Goal: Task Accomplishment & Management: Complete application form

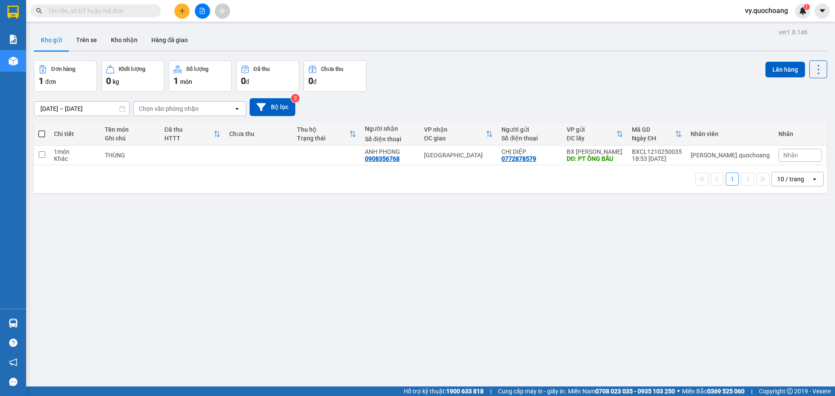
click at [771, 9] on span "vy.quochoang" at bounding box center [766, 10] width 57 height 11
click at [761, 27] on span "Đăng xuất" at bounding box center [770, 27] width 39 height 10
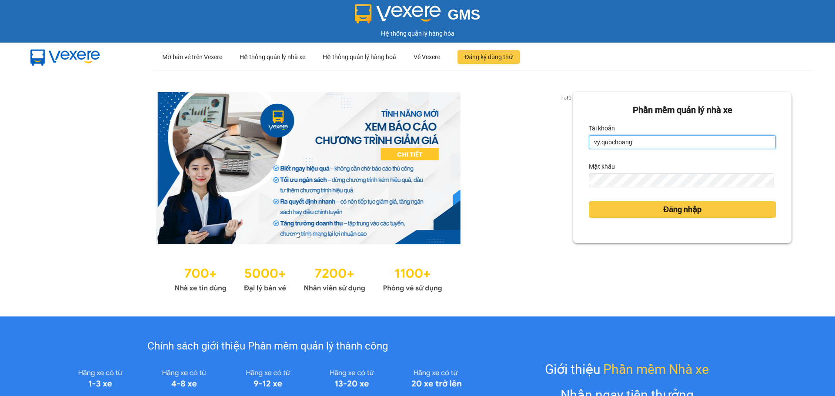
click at [597, 143] on input "vy.quochoang" at bounding box center [682, 142] width 187 height 14
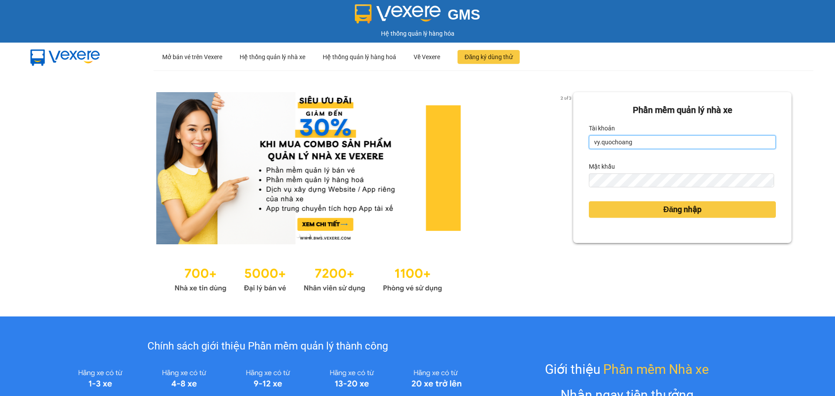
type input "aitien.quochoang"
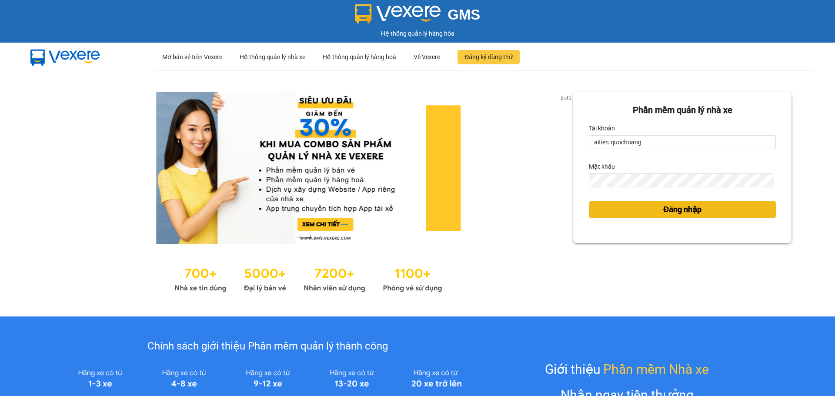
click at [668, 211] on span "Đăng nhập" at bounding box center [682, 209] width 38 height 12
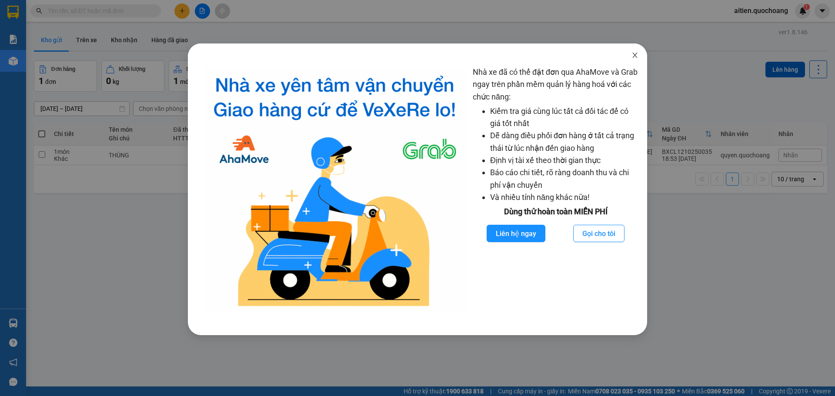
click at [639, 54] on span "Close" at bounding box center [634, 55] width 24 height 24
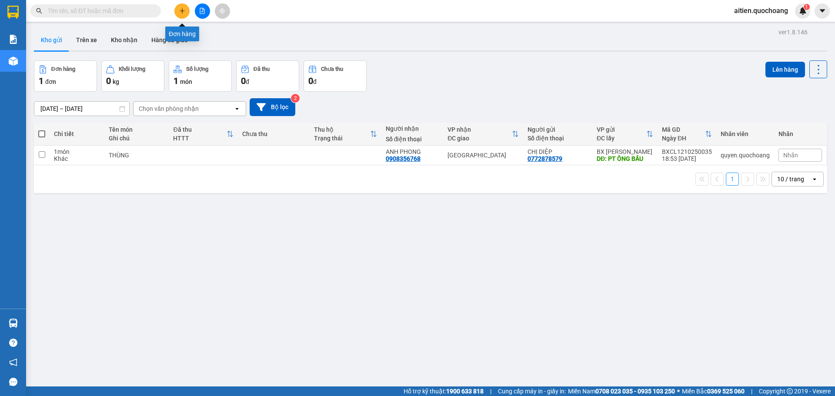
click at [181, 11] on icon "plus" at bounding box center [182, 10] width 5 height 0
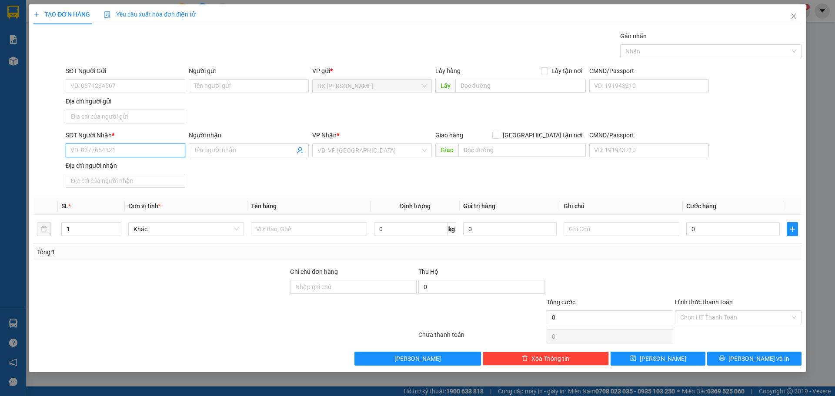
click at [112, 148] on input "SĐT Người Nhận *" at bounding box center [126, 150] width 120 height 14
click at [147, 167] on div "0916343236 - NGUYỄN THỊ LIỄU" at bounding box center [125, 168] width 109 height 10
type input "0916343236"
type input "NGUYỄN THỊ LIỄU"
type input "0916343236"
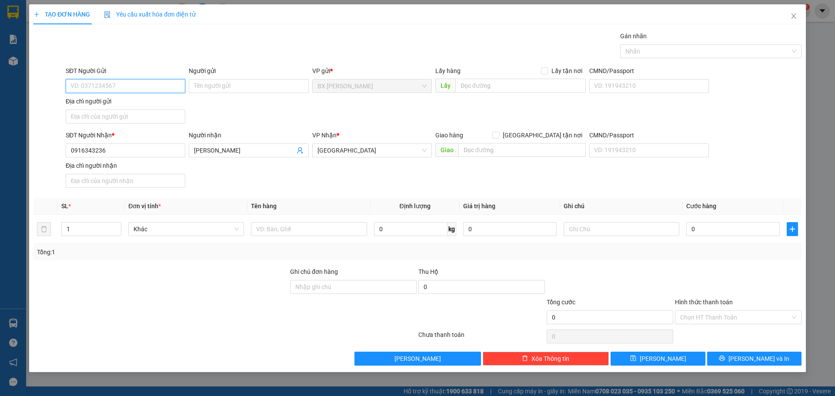
click at [131, 88] on input "SĐT Người Gửi" at bounding box center [126, 86] width 120 height 14
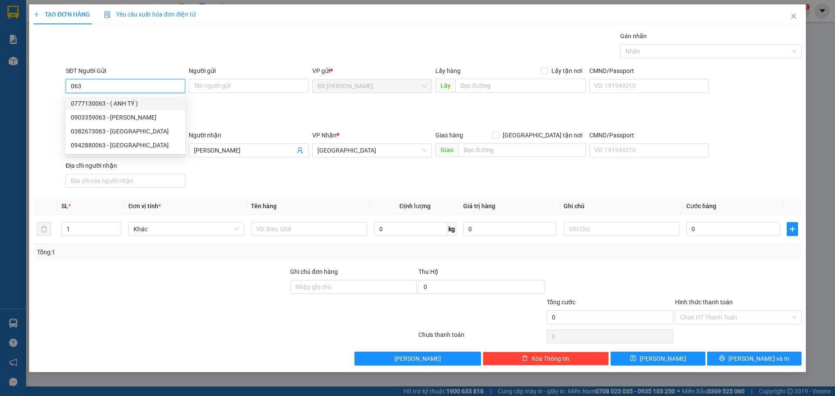
click at [133, 101] on div "0777130063 - ( ANH TÝ )" at bounding box center [125, 104] width 109 height 10
type input "0777130063"
type input "( ANH TÝ )"
type input "077713006"
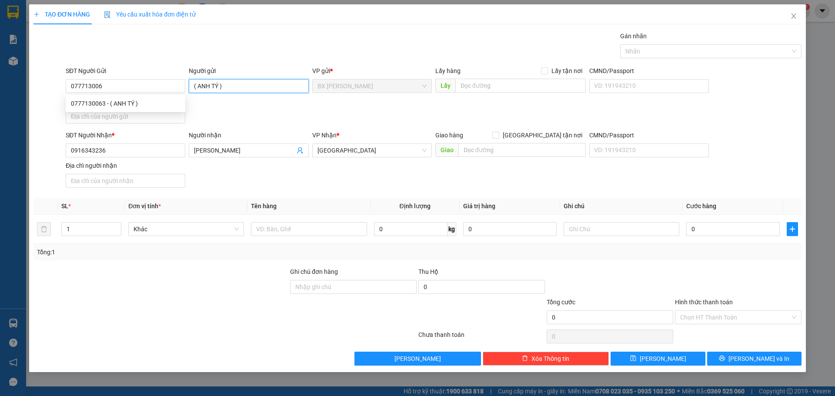
click at [234, 84] on input "( ANH TÝ )" at bounding box center [249, 86] width 120 height 14
click at [195, 85] on input "( ANH TÝ" at bounding box center [249, 86] width 120 height 14
type input "ANH TÝ"
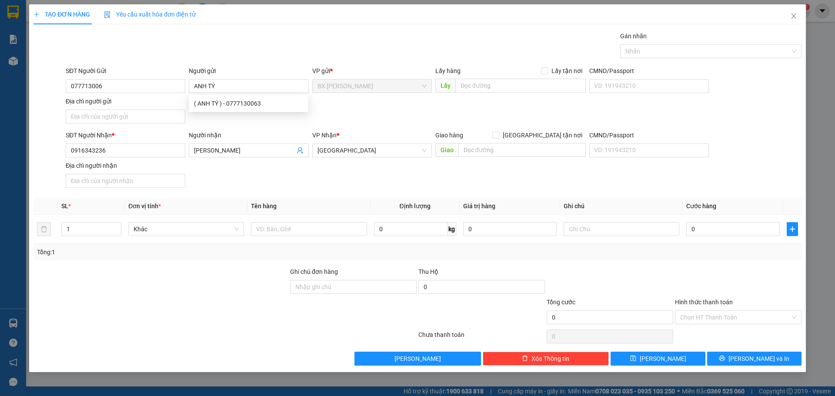
click at [190, 302] on div at bounding box center [161, 312] width 256 height 30
click at [288, 233] on input "text" at bounding box center [309, 229] width 116 height 14
type input "b"
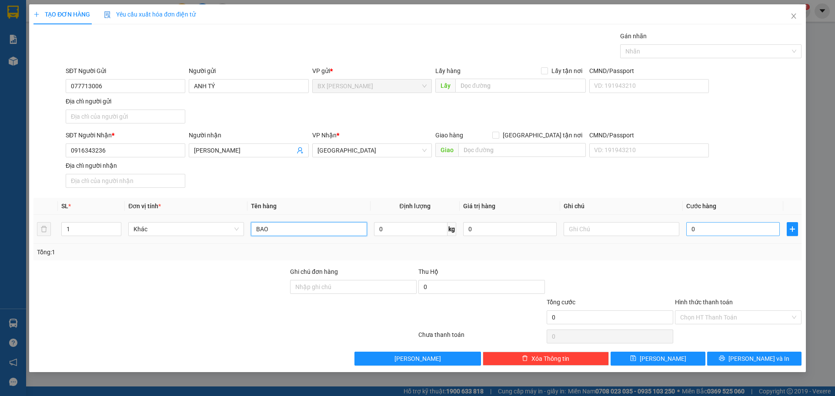
type input "BAO"
click at [697, 229] on input "0" at bounding box center [732, 229] width 93 height 14
type input "4"
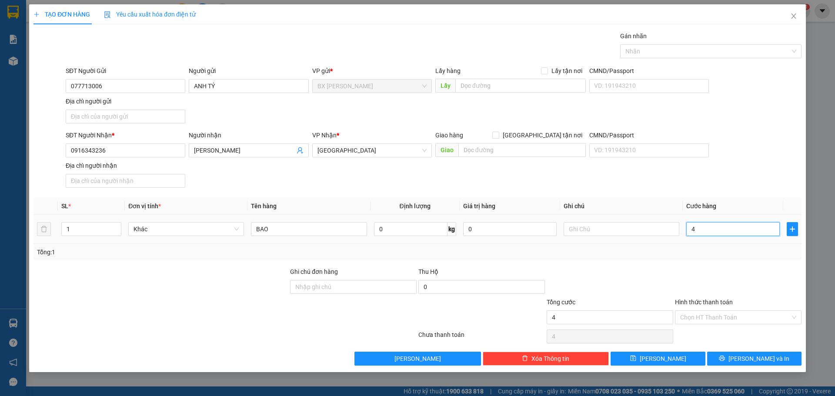
type input "40"
type input "400"
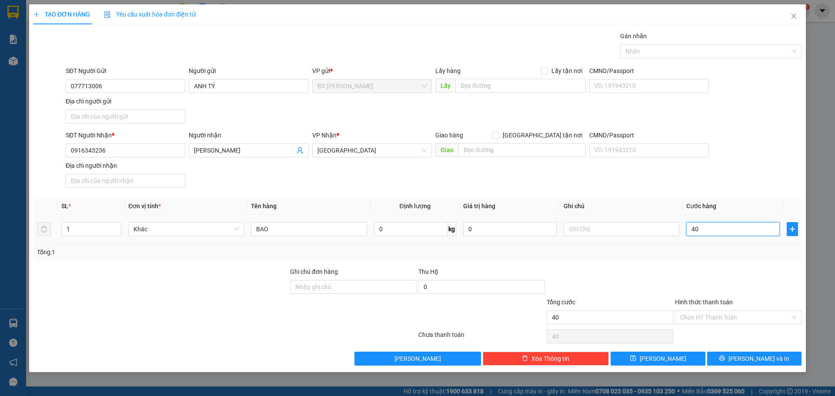
type input "400"
type input "4.000"
type input "40.000"
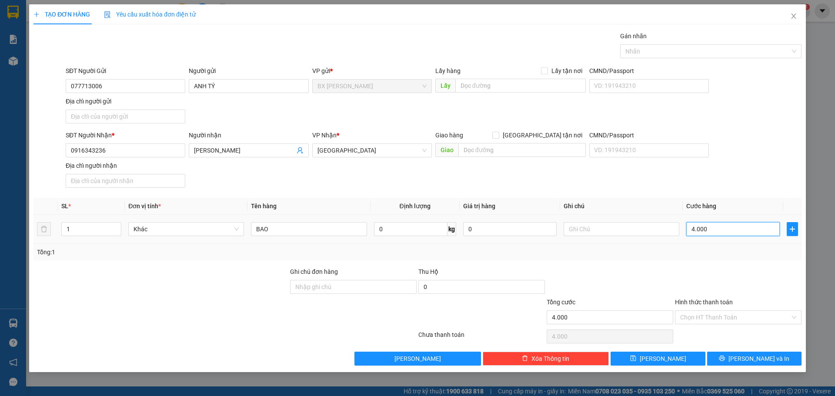
type input "40.000"
click at [752, 357] on span "Lưu và In" at bounding box center [758, 359] width 61 height 10
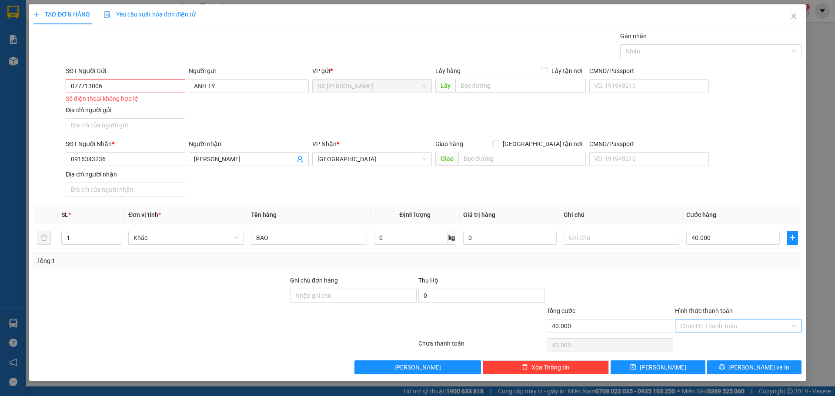
click at [739, 327] on input "Hình thức thanh toán" at bounding box center [735, 325] width 110 height 13
click at [726, 341] on div "Tại văn phòng" at bounding box center [738, 344] width 116 height 10
type input "0"
click at [107, 87] on input "077713006" at bounding box center [126, 86] width 120 height 14
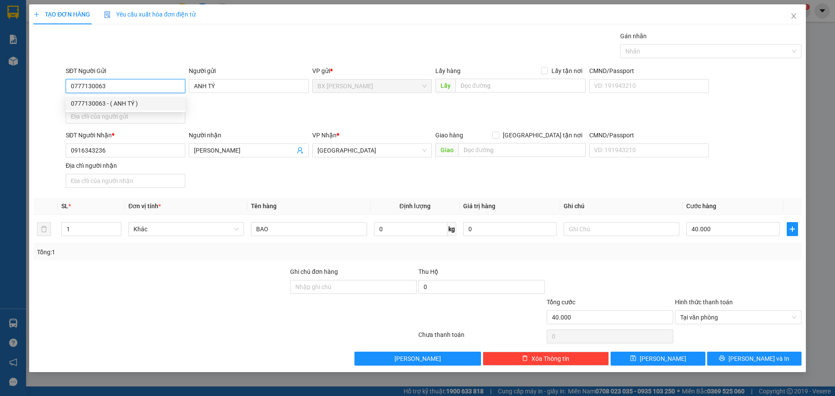
type input "0777130063"
click at [234, 113] on div "SĐT Người Gửi 0777130063 Người gửi ANH TÝ VP gửi * BX Cao Lãnh Lấy hàng Lấy tận…" at bounding box center [433, 96] width 739 height 61
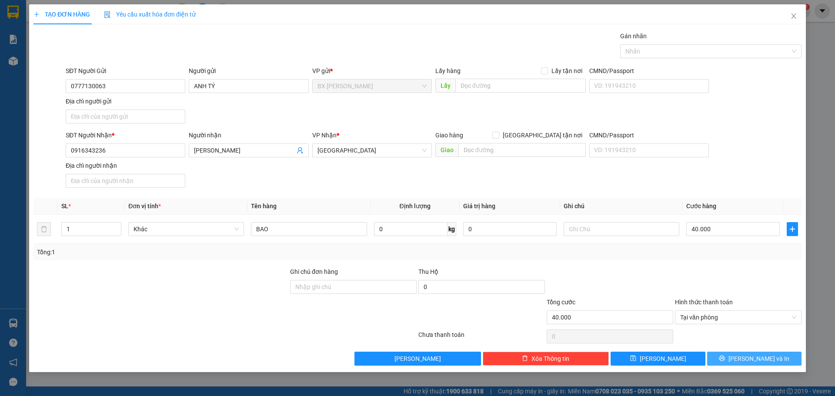
click at [744, 360] on button "Lưu và In" at bounding box center [754, 359] width 94 height 14
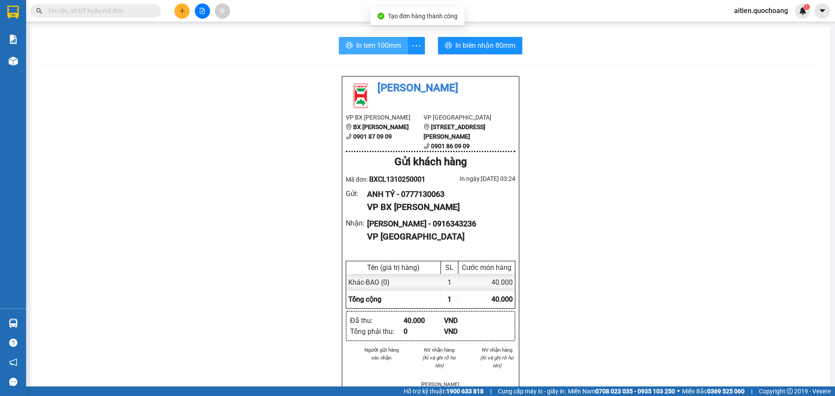
click at [385, 43] on span "In tem 100mm" at bounding box center [378, 45] width 45 height 11
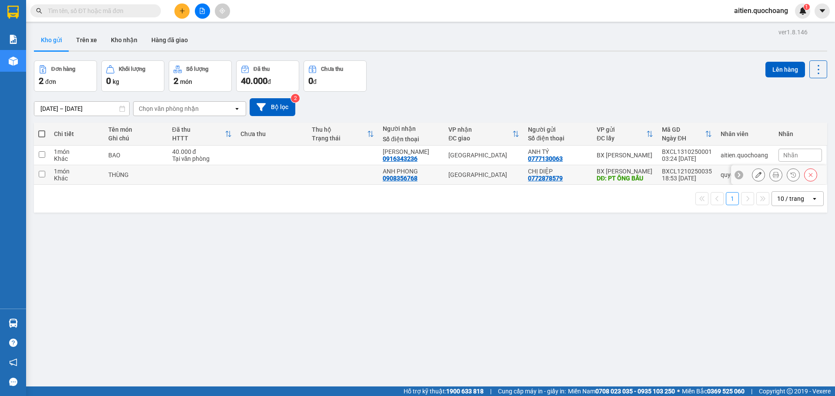
click at [44, 173] on input "checkbox" at bounding box center [42, 174] width 7 height 7
checkbox input "true"
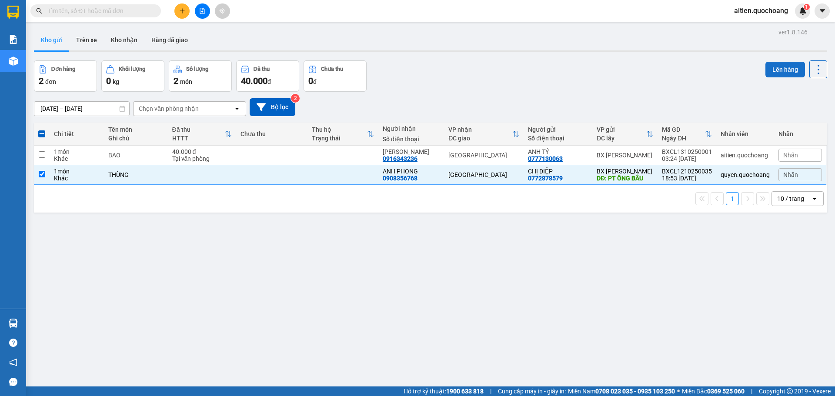
click at [775, 68] on button "Lên hàng" at bounding box center [785, 70] width 40 height 16
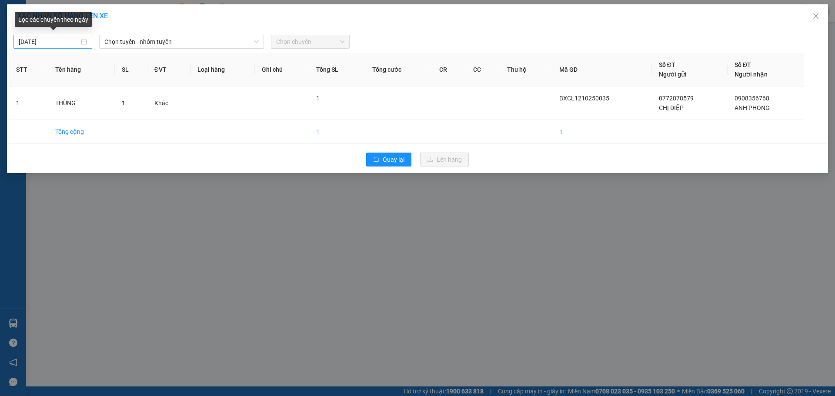
click at [25, 41] on input "13/10/2025" at bounding box center [49, 42] width 60 height 10
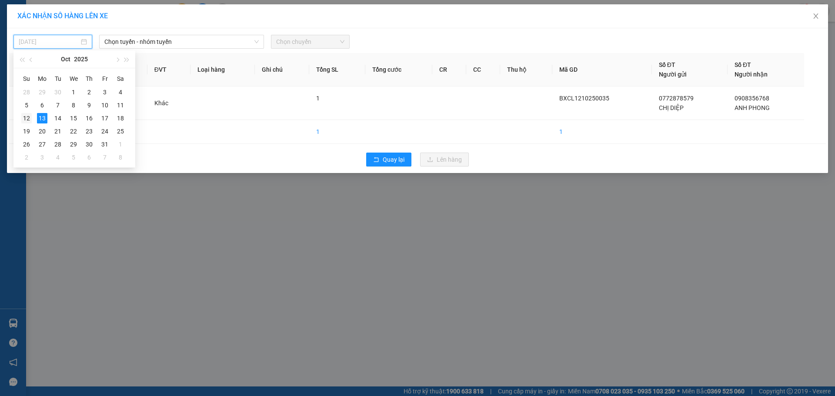
click at [25, 120] on div "12" at bounding box center [26, 118] width 10 height 10
type input "12/10/2025"
click at [254, 40] on icon "down" at bounding box center [256, 41] width 5 height 5
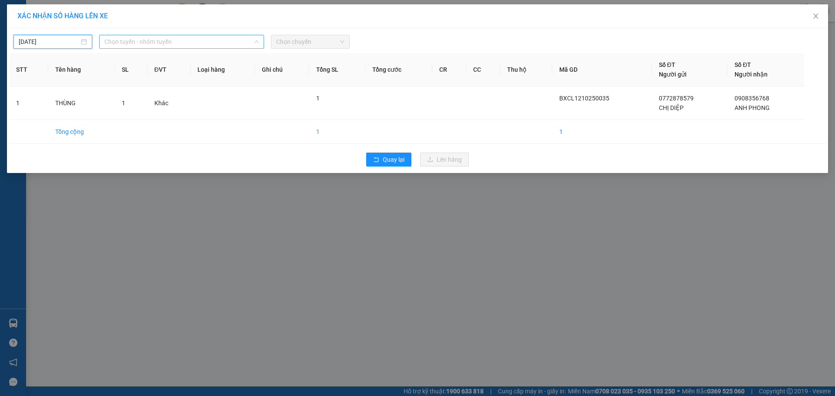
click at [253, 38] on span "Chọn tuyến - nhóm tuyến" at bounding box center [181, 41] width 154 height 13
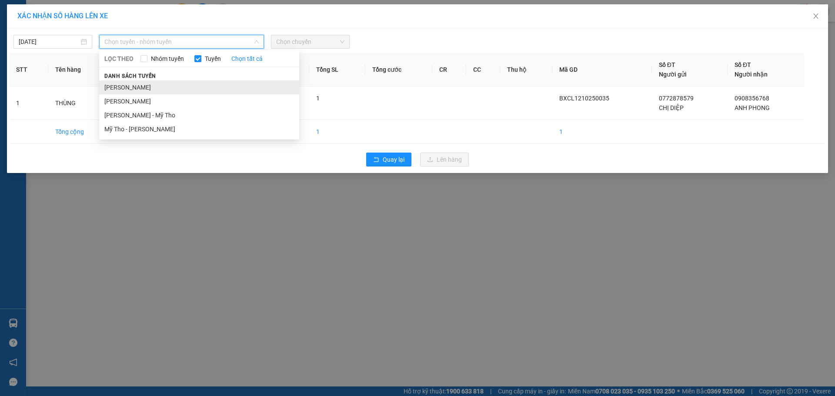
click at [169, 85] on li "Cao Lãnh - Hồ Chí Minh" at bounding box center [199, 87] width 200 height 14
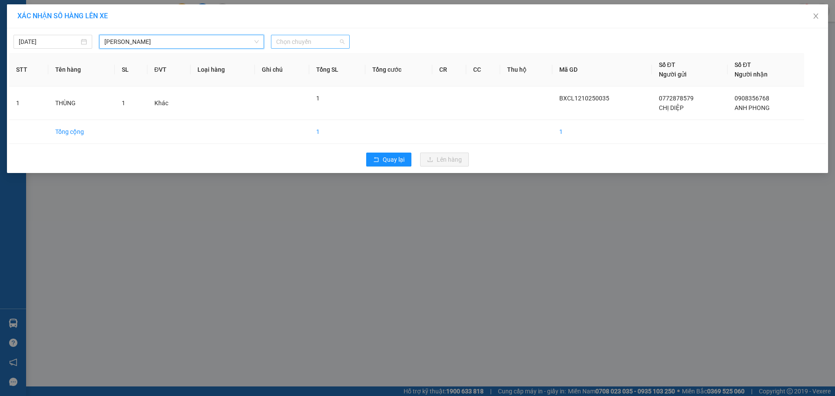
click at [296, 40] on span "Chọn chuyến" at bounding box center [310, 41] width 68 height 13
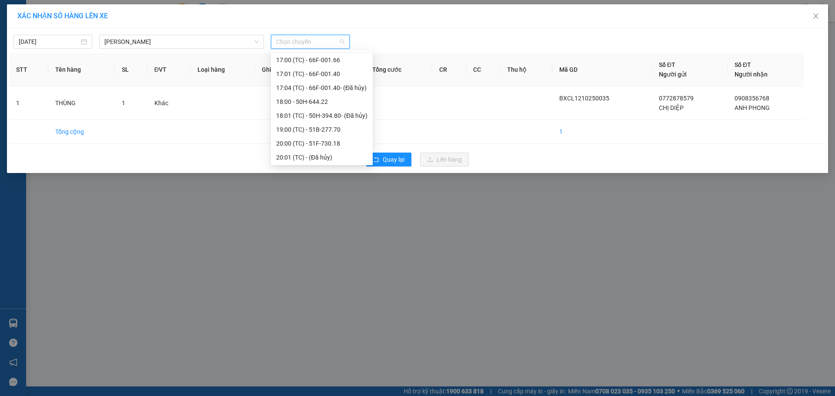
scroll to position [473, 0]
click at [308, 127] on div "19:00 (TC) - 51B-277.70" at bounding box center [321, 129] width 91 height 10
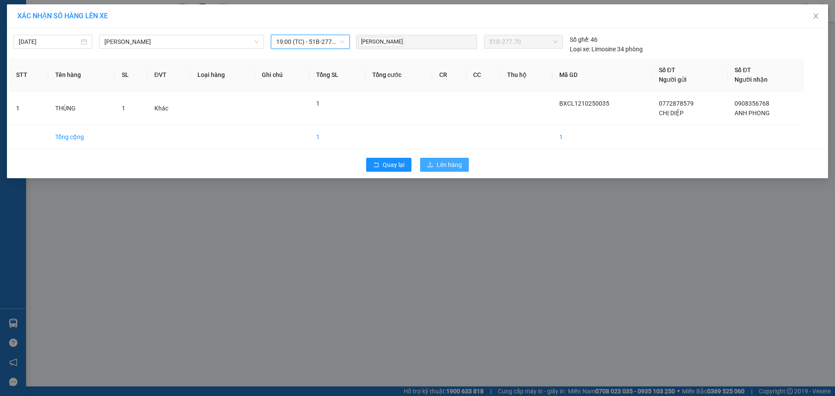
click at [443, 163] on span "Lên hàng" at bounding box center [448, 165] width 25 height 10
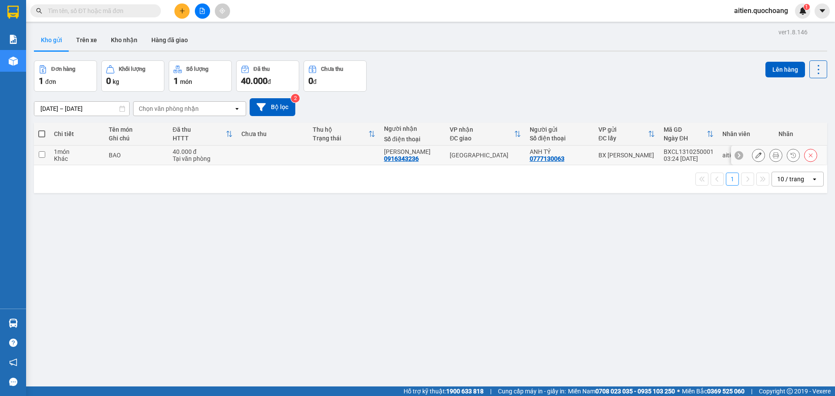
click at [43, 154] on input "checkbox" at bounding box center [42, 154] width 7 height 7
checkbox input "true"
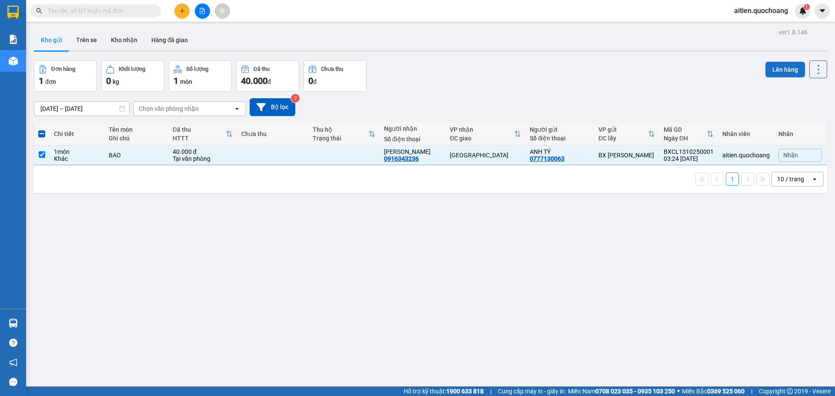
click at [780, 70] on button "Lên hàng" at bounding box center [785, 70] width 40 height 16
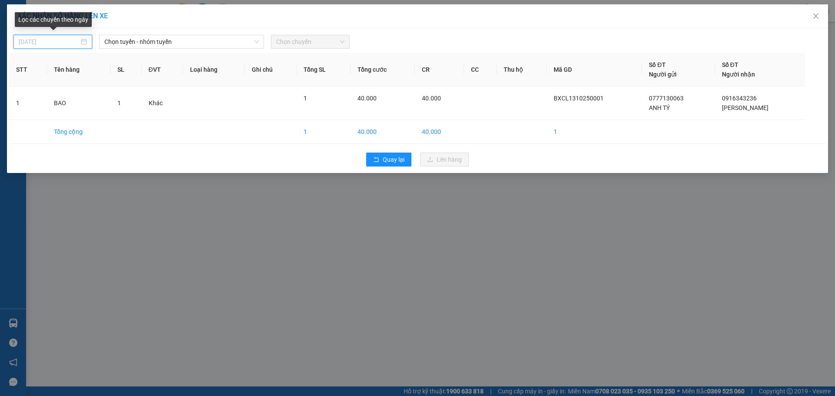
click at [24, 40] on input "12/10/2025" at bounding box center [49, 42] width 60 height 10
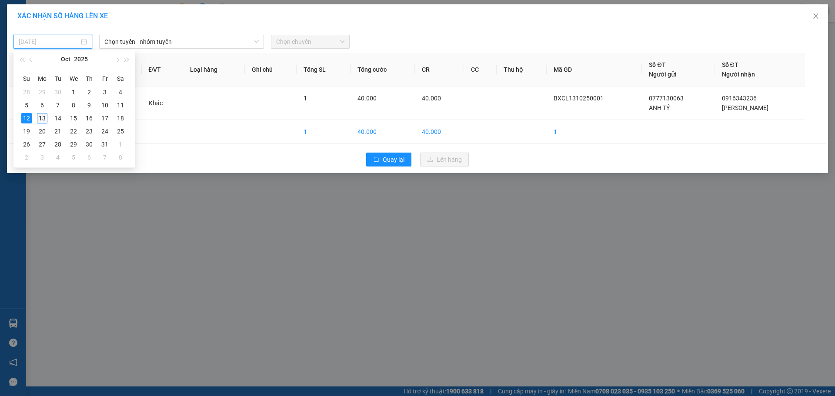
click at [47, 119] on div "13" at bounding box center [42, 118] width 10 height 10
type input "13/10/2025"
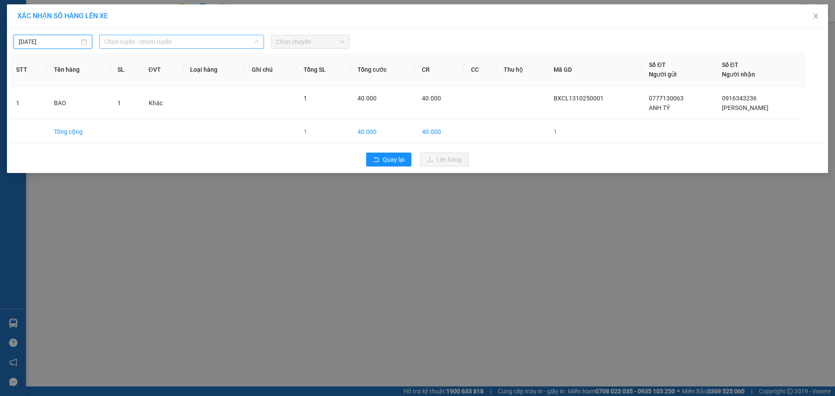
click at [253, 41] on span "Chọn tuyến - nhóm tuyến" at bounding box center [181, 41] width 154 height 13
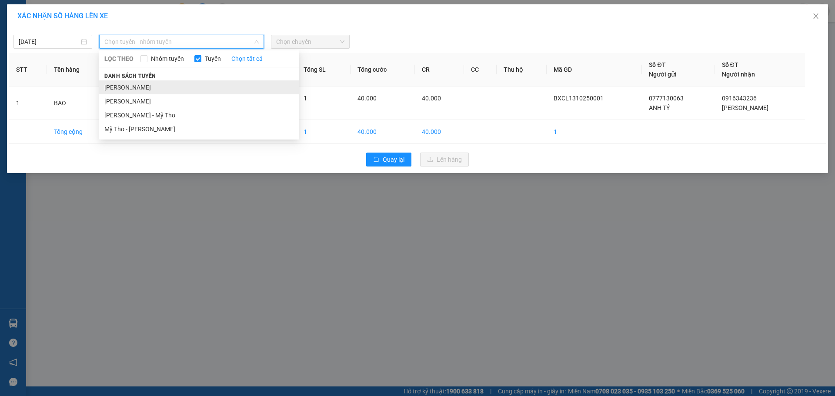
click at [176, 89] on li "Cao Lãnh - Hồ Chí Minh" at bounding box center [199, 87] width 200 height 14
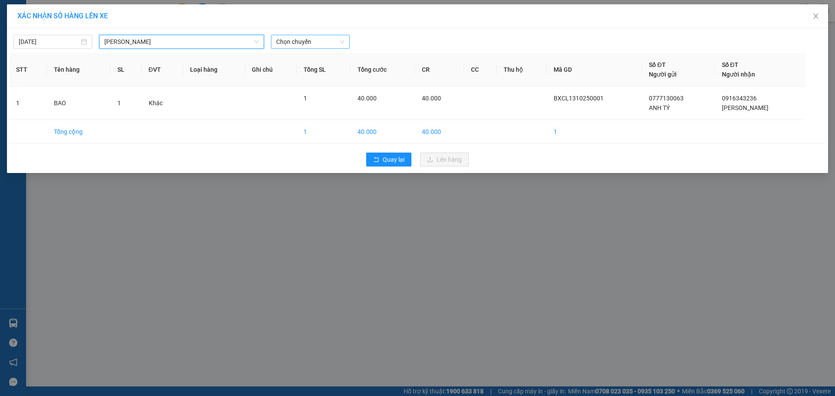
click at [328, 38] on span "Chọn chuyến" at bounding box center [310, 41] width 68 height 13
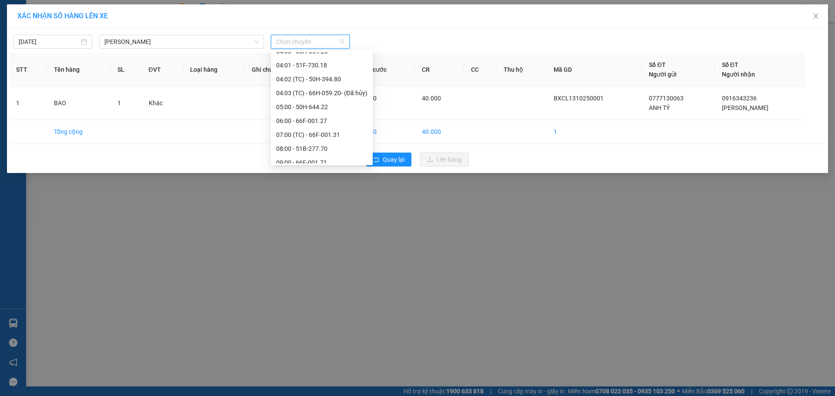
scroll to position [174, 0]
click at [327, 92] on div "04:02 (TC) - 50H-394.80" at bounding box center [321, 94] width 91 height 10
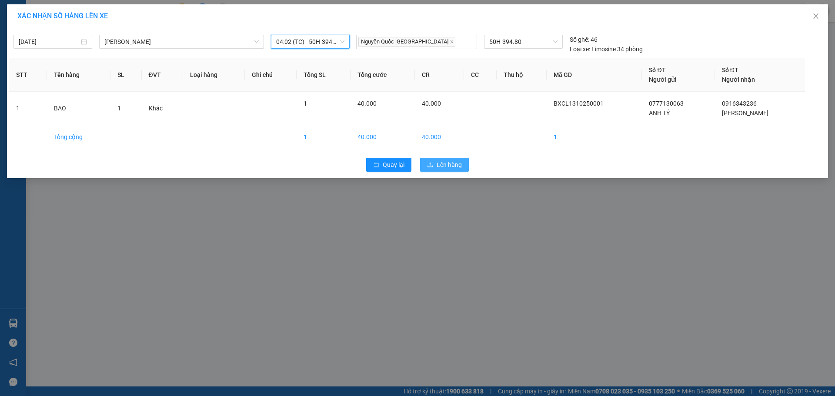
click at [451, 164] on span "Lên hàng" at bounding box center [448, 165] width 25 height 10
